Goal: Information Seeking & Learning: Learn about a topic

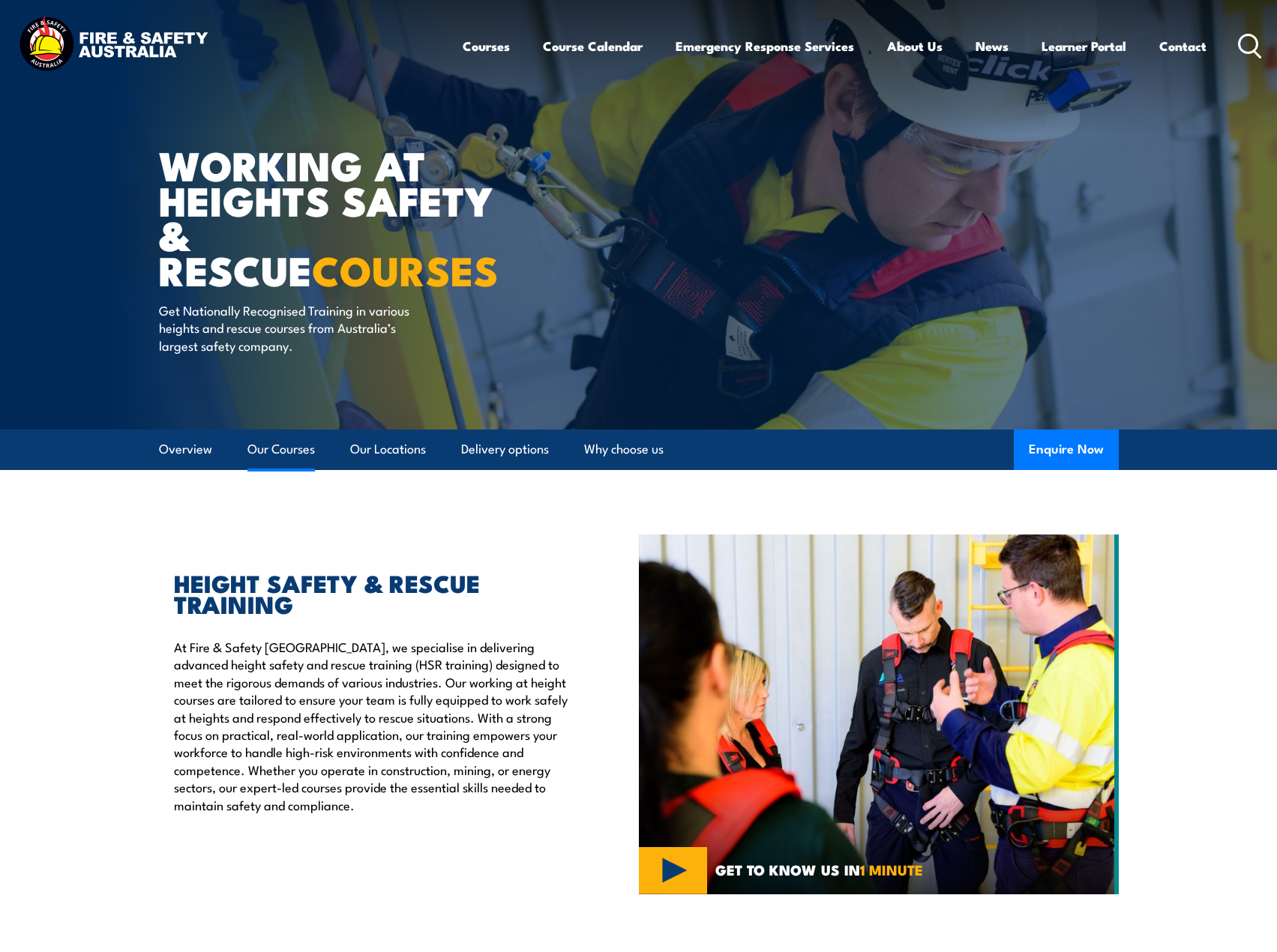
click at [272, 454] on link "Our Courses" at bounding box center [282, 449] width 68 height 40
click at [1245, 37] on icon at bounding box center [1250, 46] width 24 height 25
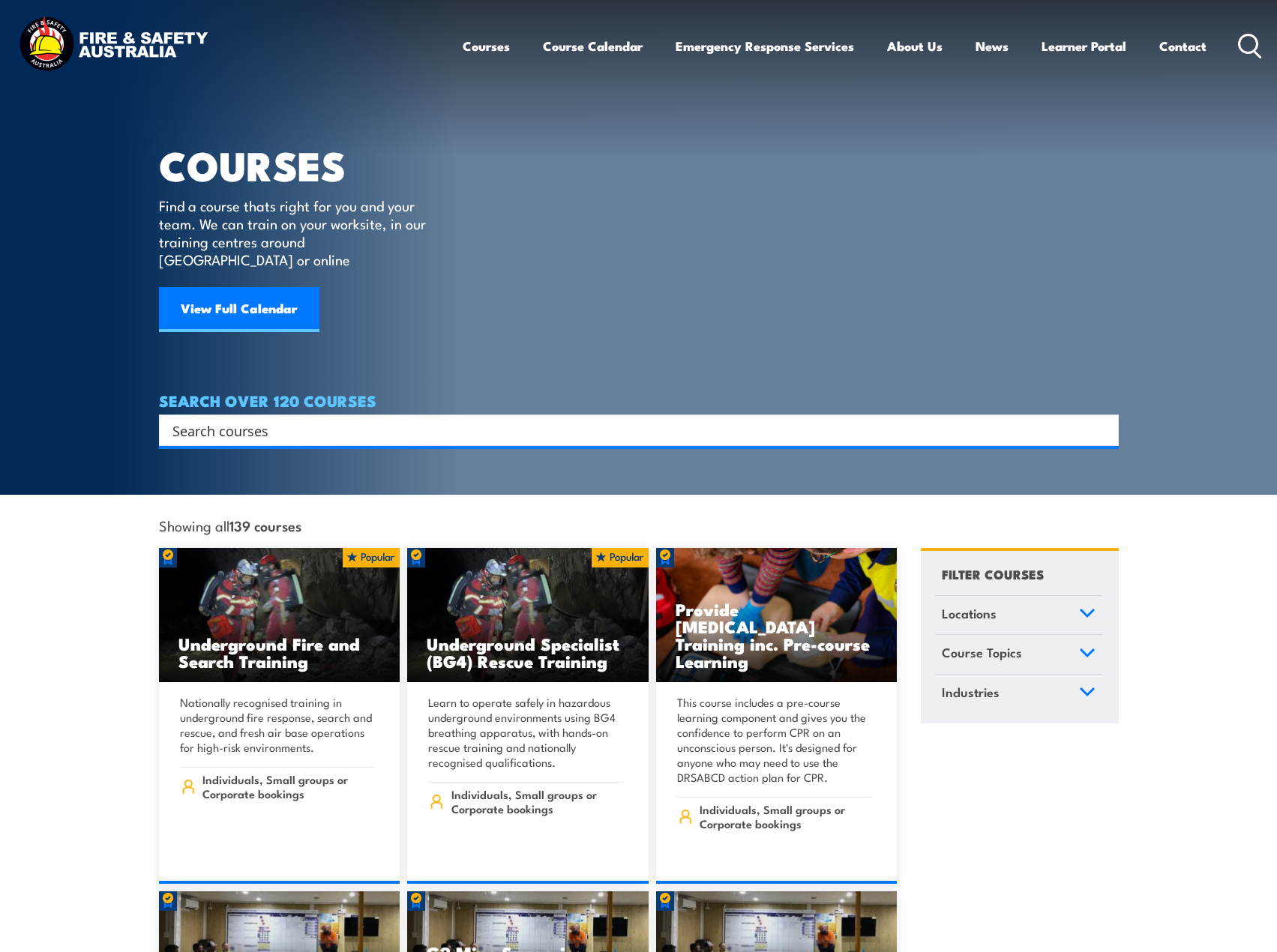
click at [346, 419] on input "Search input" at bounding box center [629, 430] width 913 height 23
type input "HSR"
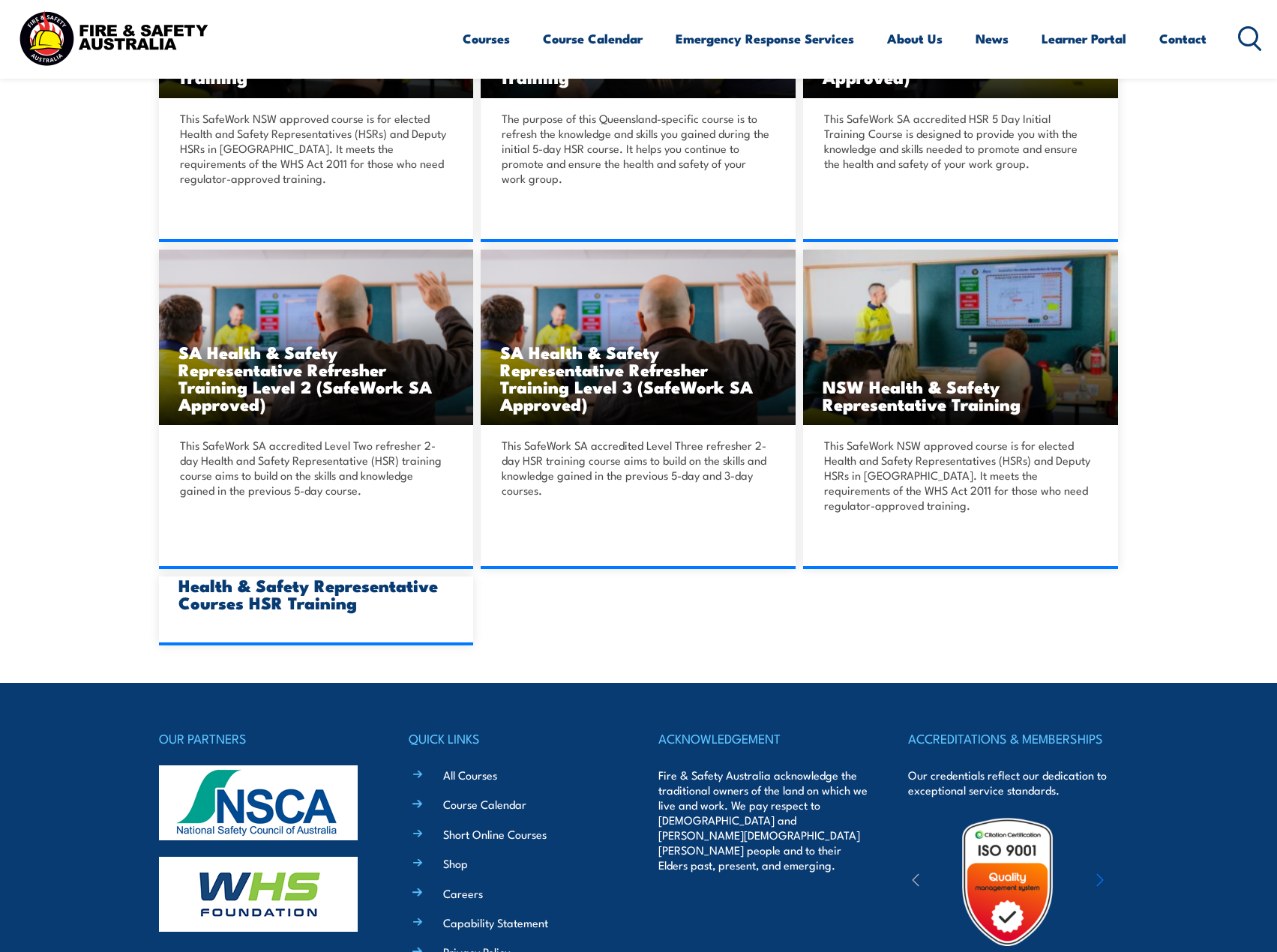
click at [1211, 492] on section "Search Results Comcare Health & Safety Representative Initial 5 Day Training" at bounding box center [638, 88] width 1277 height 1115
